Goal: Information Seeking & Learning: Learn about a topic

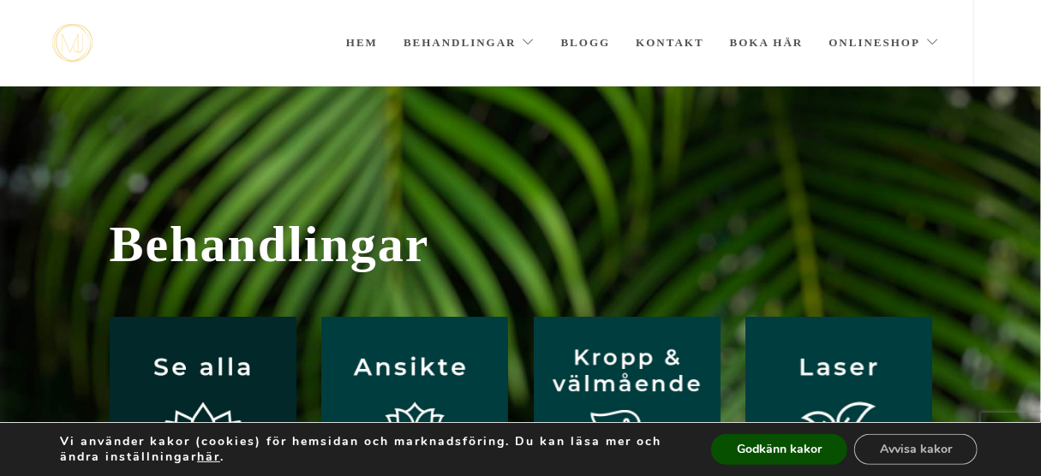
click at [217, 357] on img at bounding box center [203, 410] width 187 height 187
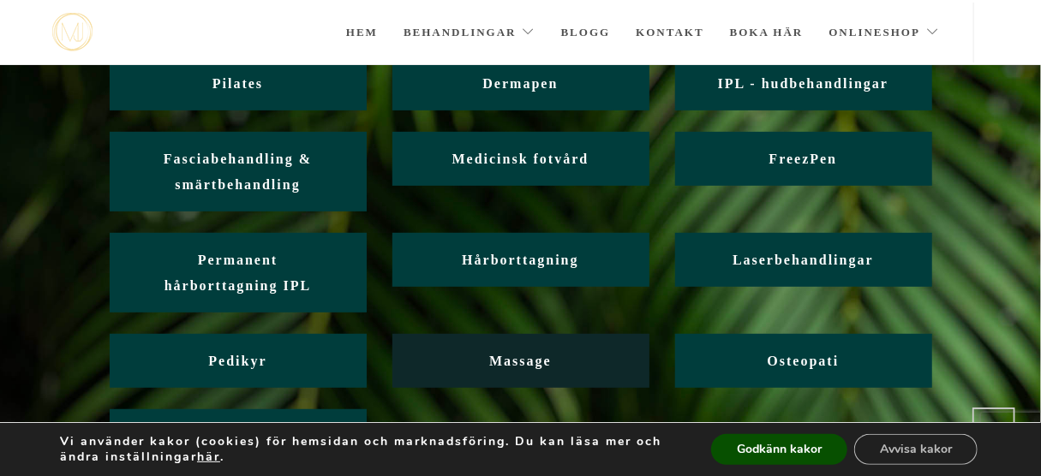
scroll to position [274, 0]
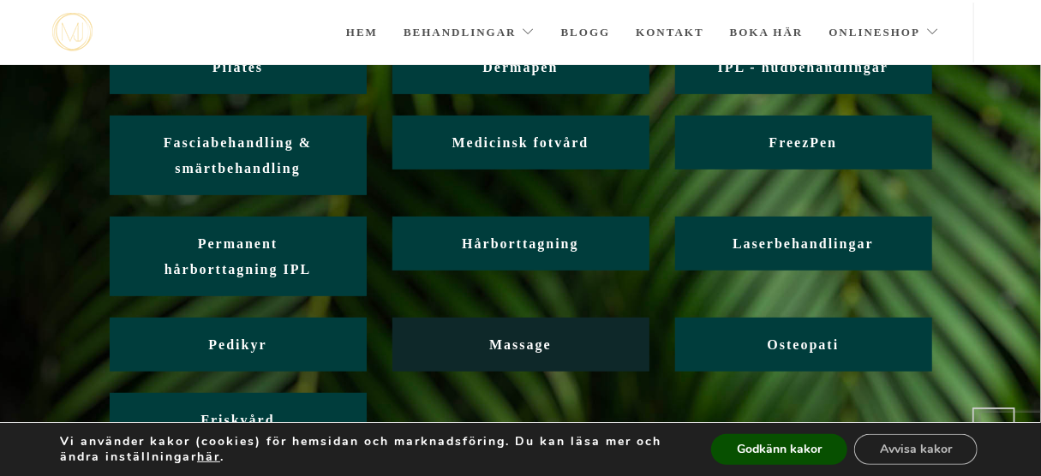
click at [508, 343] on span "Massage" at bounding box center [520, 345] width 63 height 15
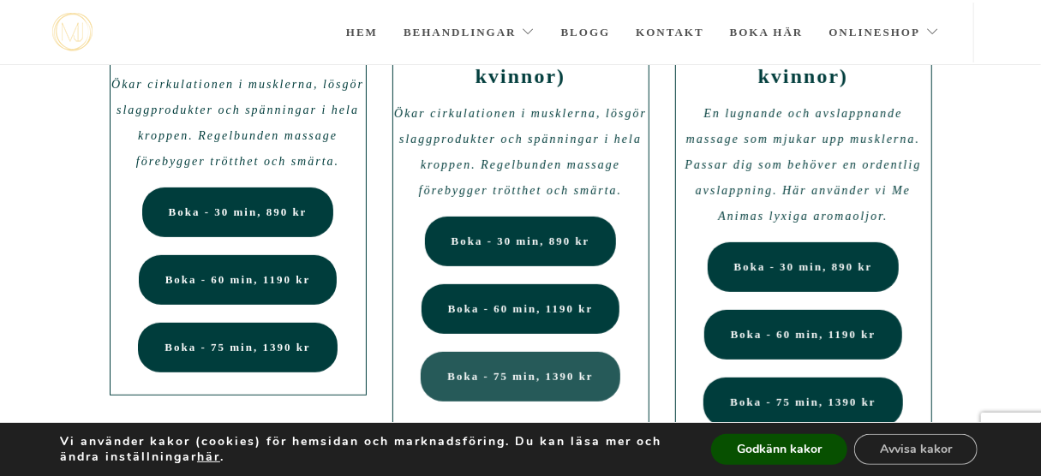
scroll to position [206, 0]
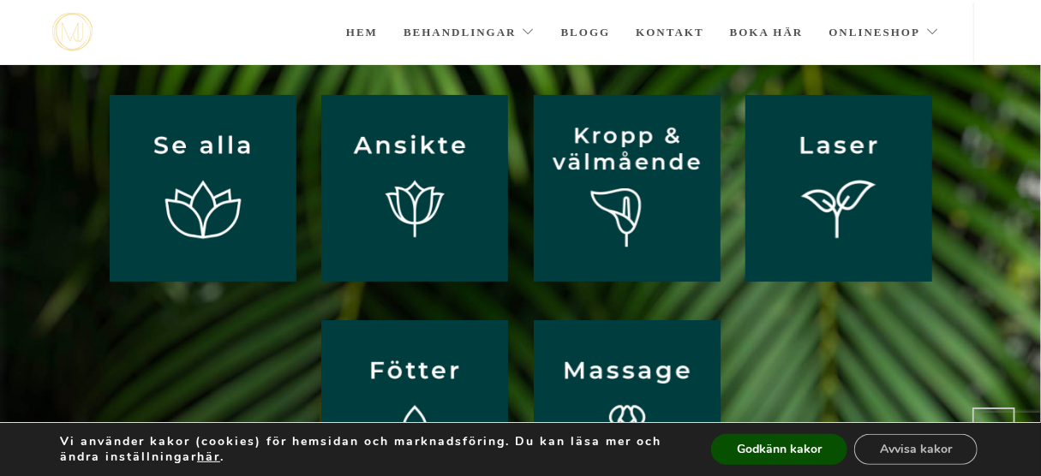
scroll to position [137, 0]
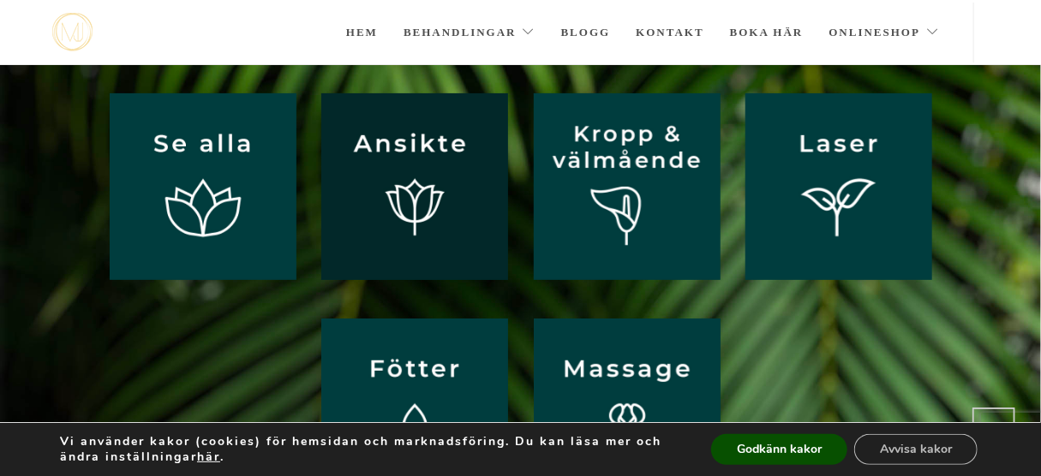
click at [421, 141] on img at bounding box center [414, 186] width 187 height 187
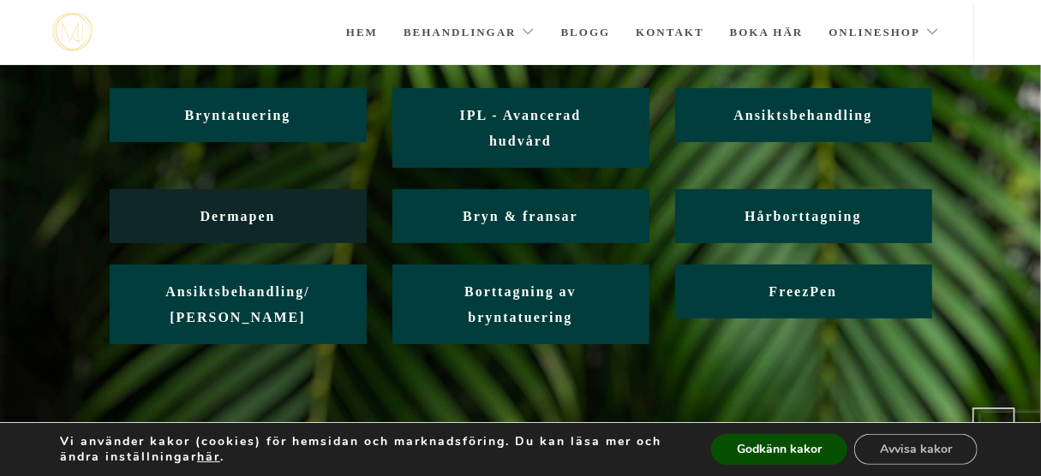
scroll to position [206, 0]
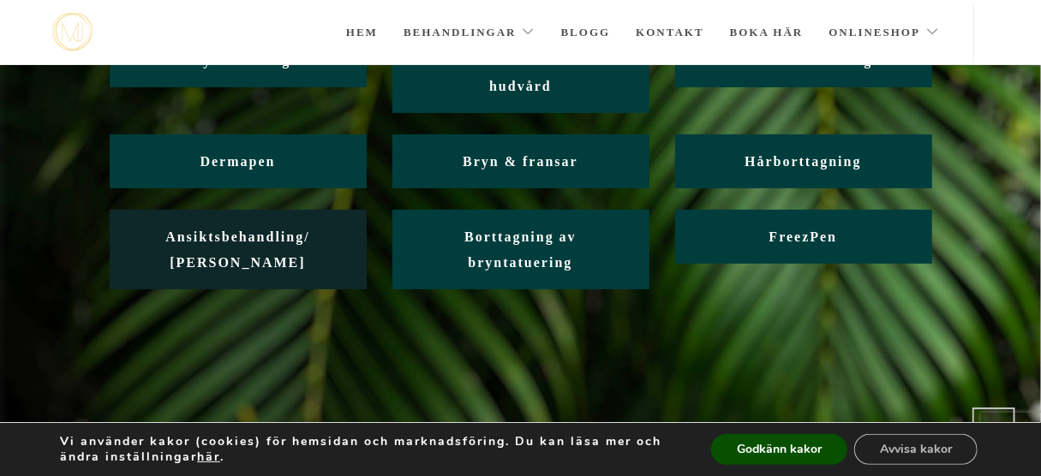
click at [250, 240] on span "Ansiktsbehandling/ Friskvård" at bounding box center [237, 250] width 145 height 40
click at [235, 234] on span "Ansiktsbehandling/ Friskvård" at bounding box center [237, 250] width 145 height 40
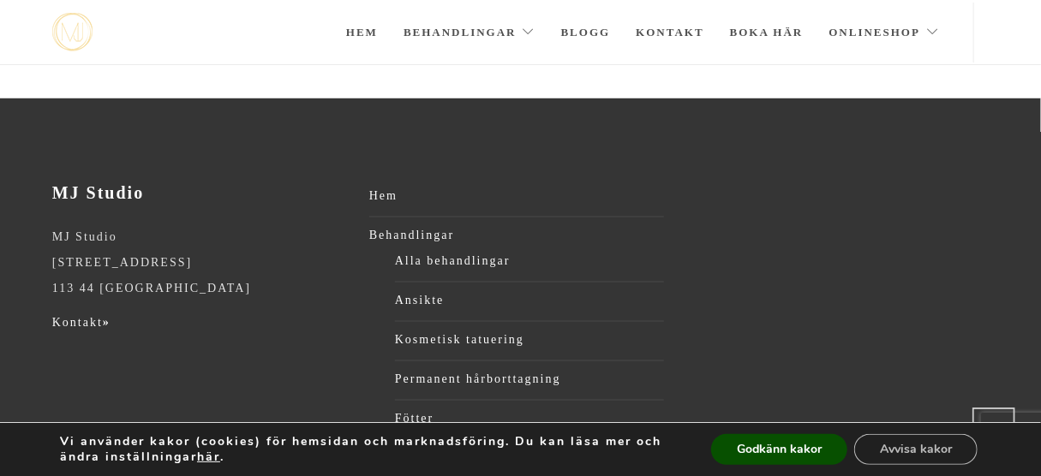
scroll to position [1235, 0]
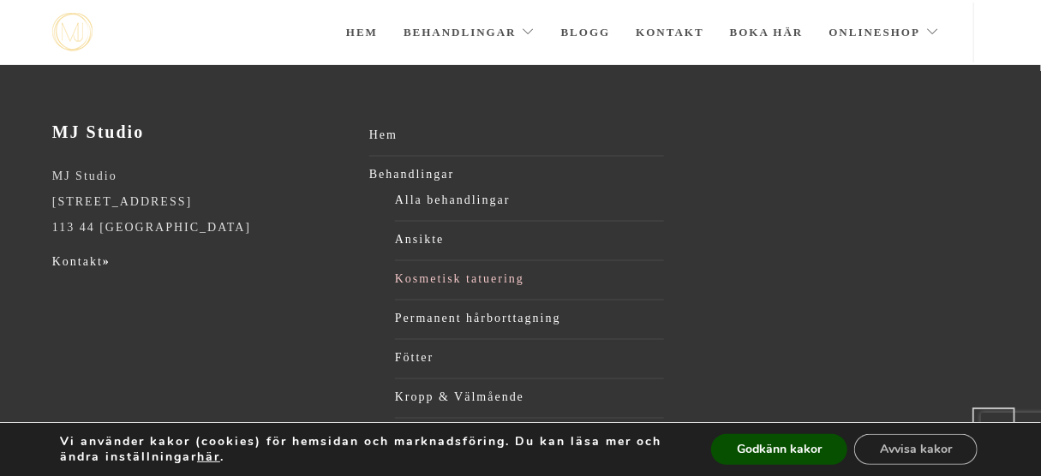
click at [423, 275] on link "Kosmetisk tatuering" at bounding box center [529, 280] width 269 height 26
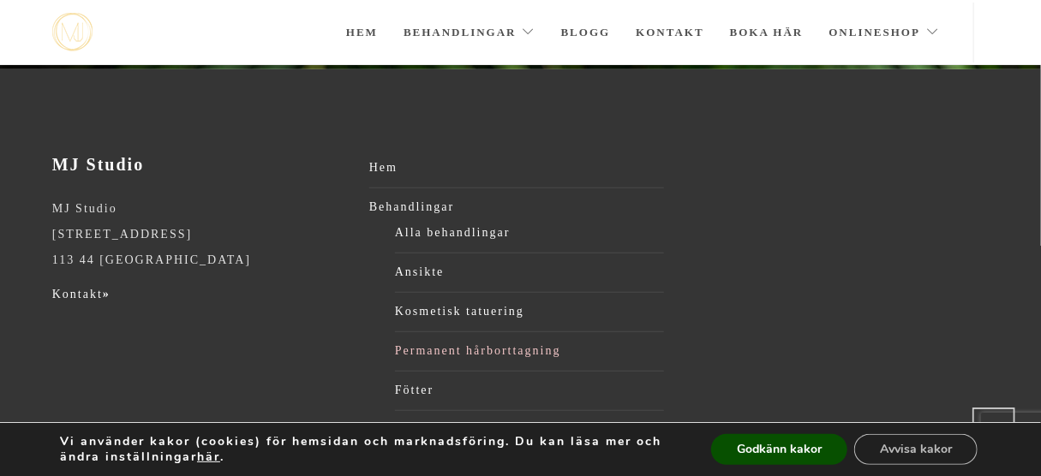
scroll to position [480, 0]
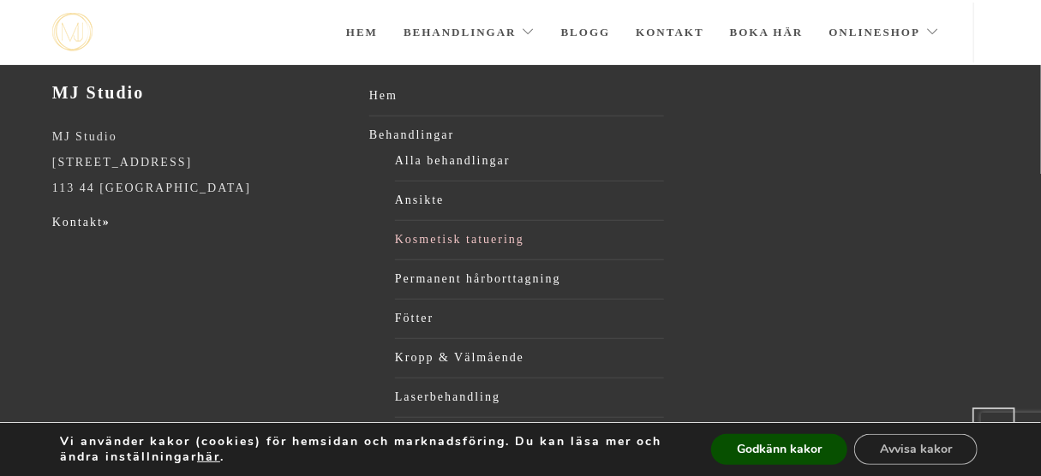
click at [438, 234] on link "Kosmetisk tatuering" at bounding box center [529, 240] width 269 height 26
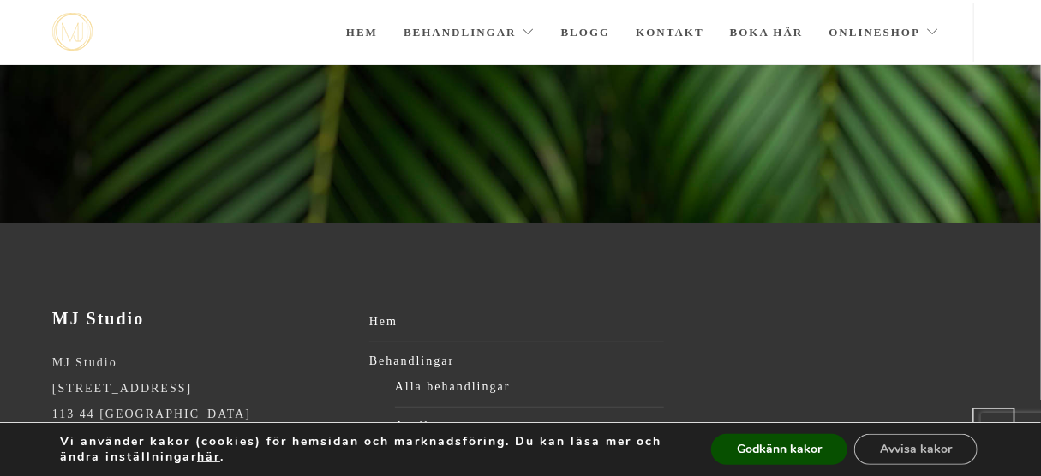
scroll to position [274, 0]
